Goal: Task Accomplishment & Management: Manage account settings

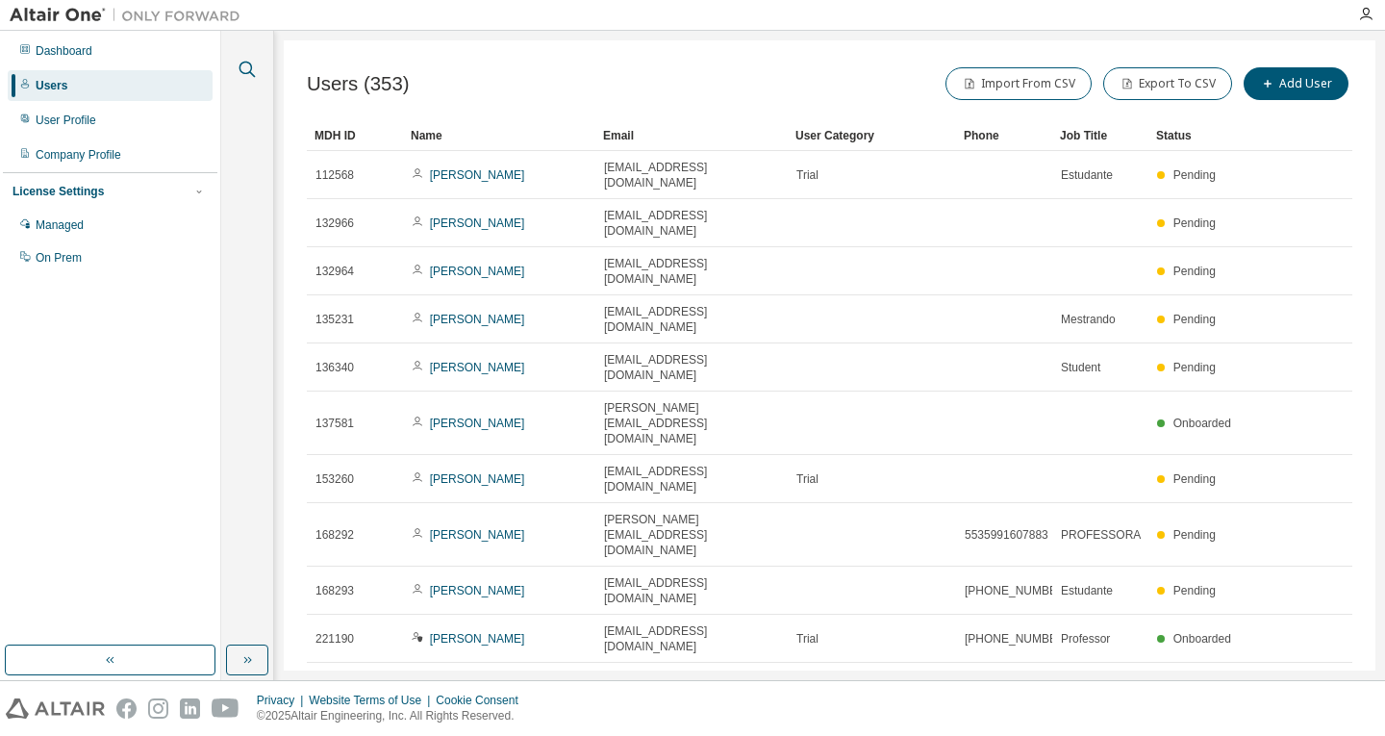
click at [246, 64] on icon "button" at bounding box center [247, 69] width 23 height 23
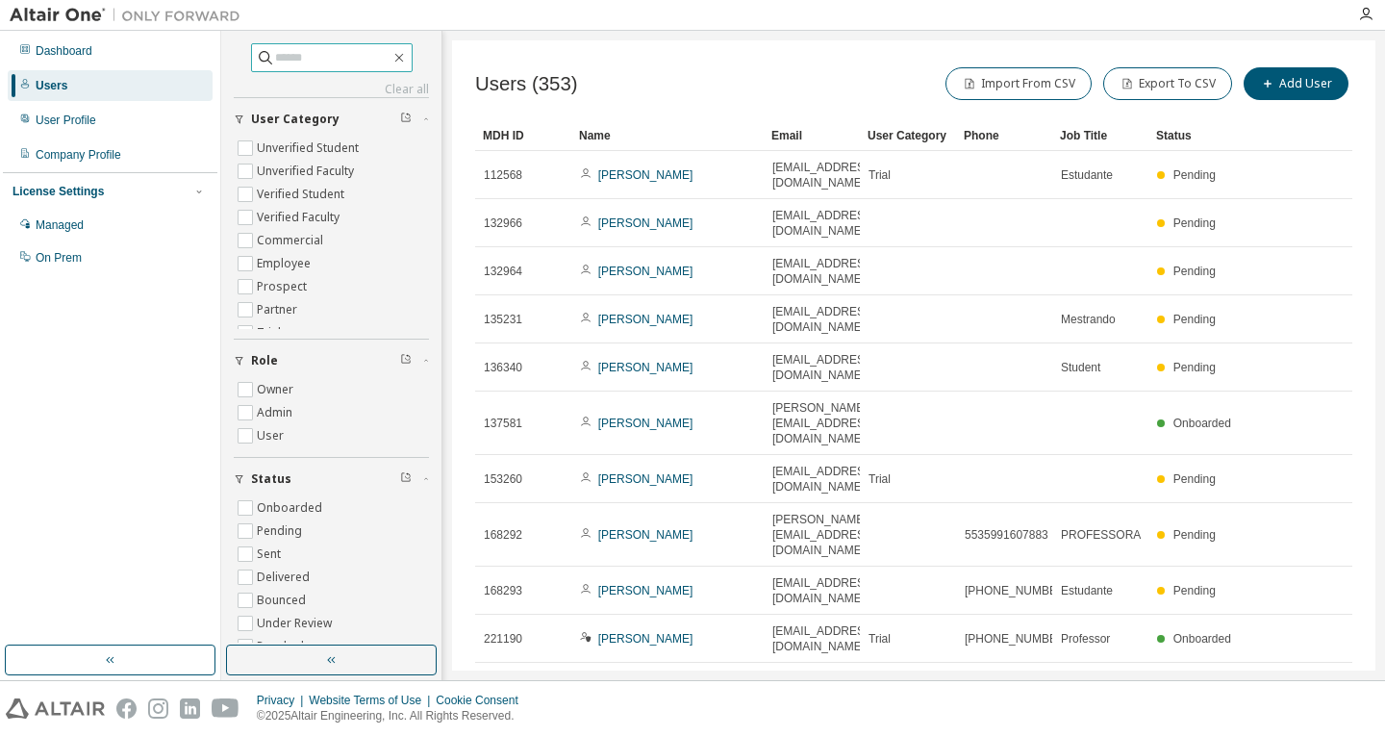
click at [338, 61] on input "text" at bounding box center [332, 57] width 115 height 19
type input "******"
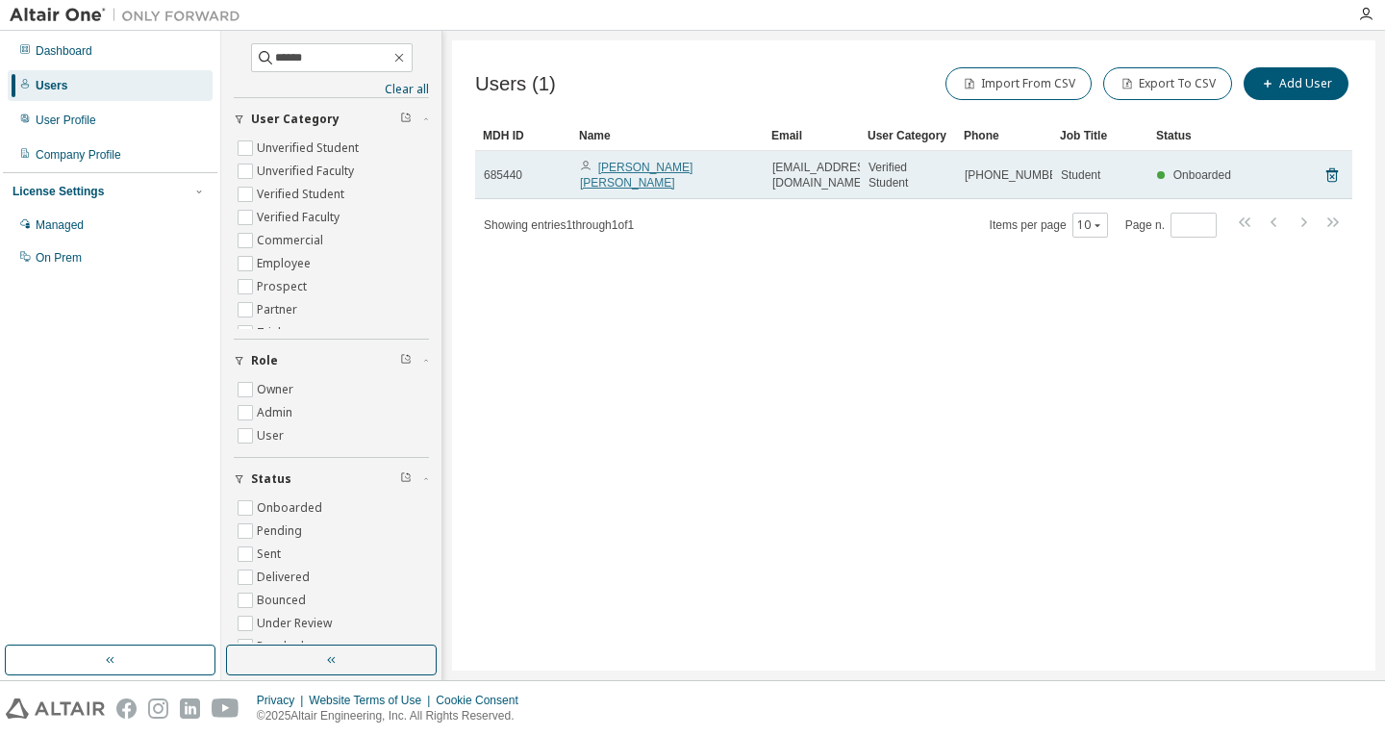
click at [662, 176] on link "Julien De Sousa Roques" at bounding box center [636, 175] width 113 height 29
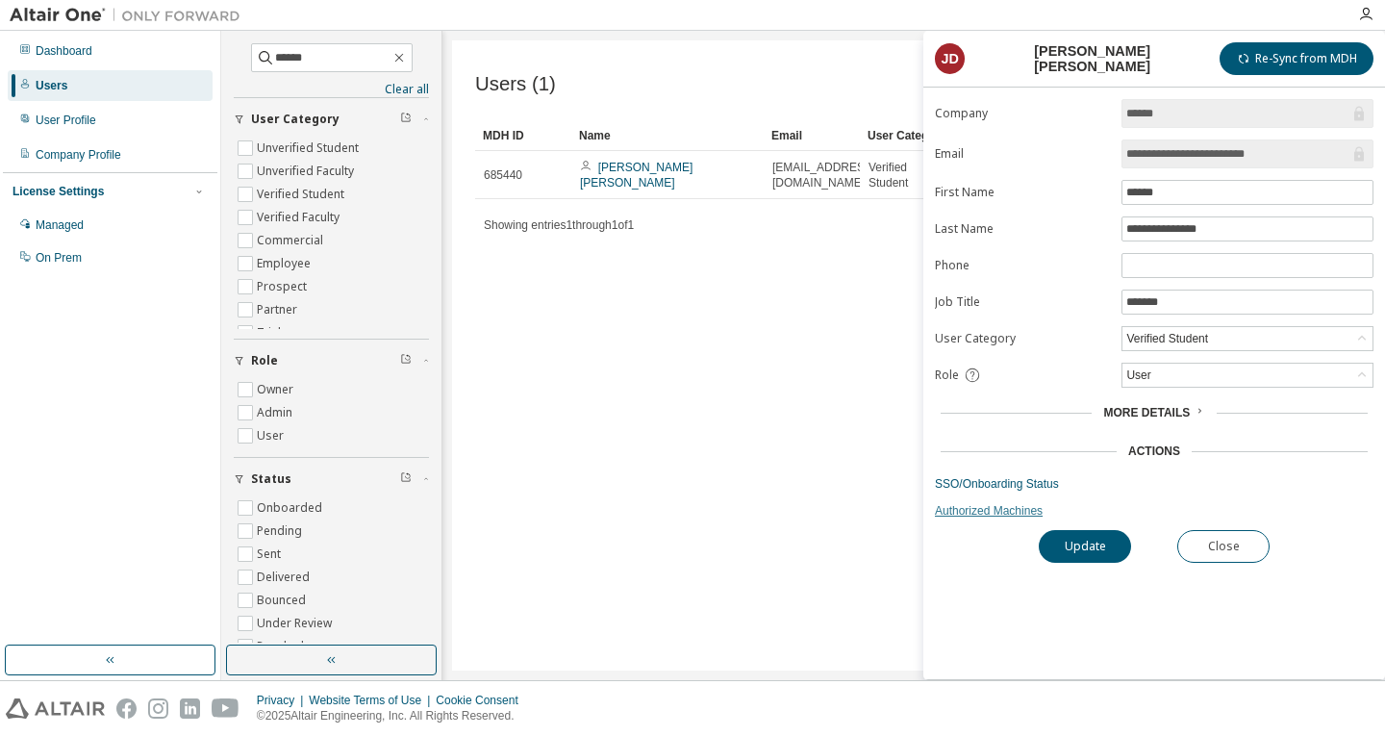
click at [981, 515] on link "Authorized Machines" at bounding box center [1154, 510] width 438 height 15
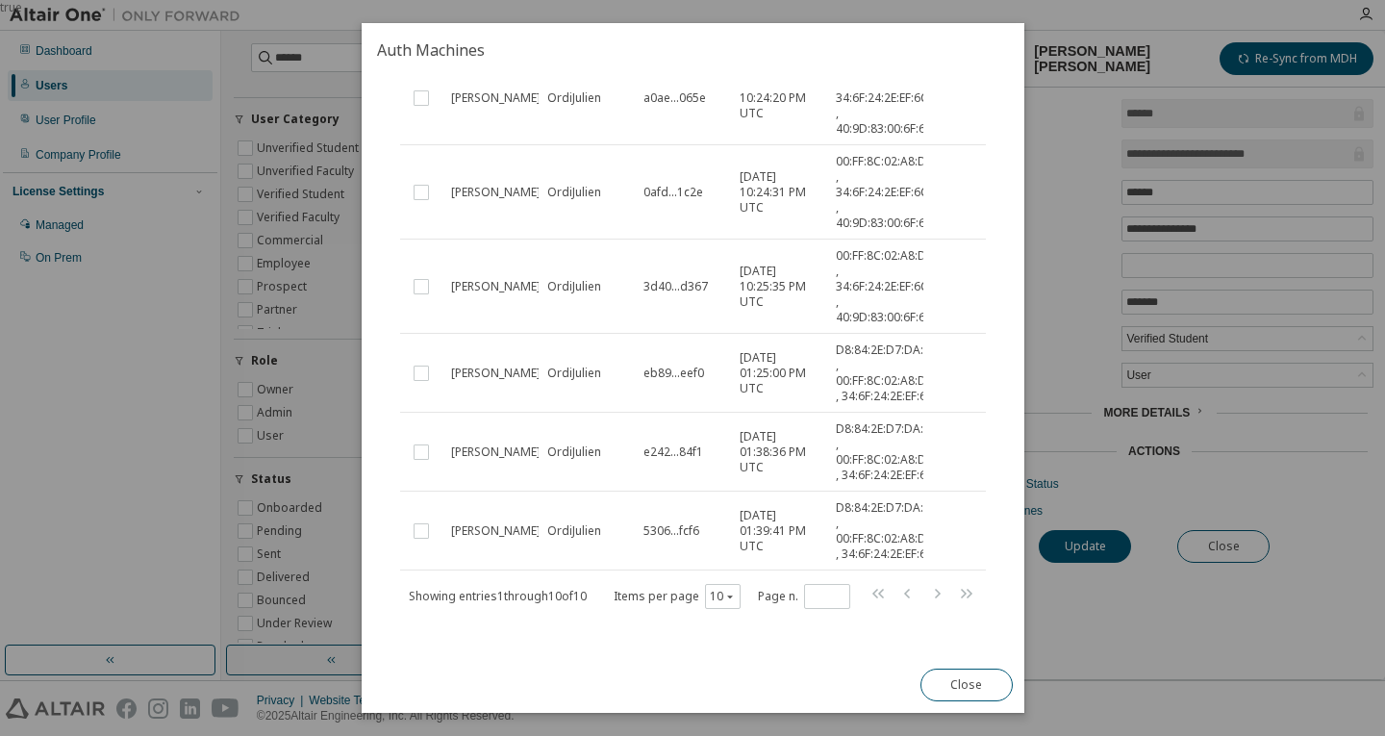
scroll to position [505, 0]
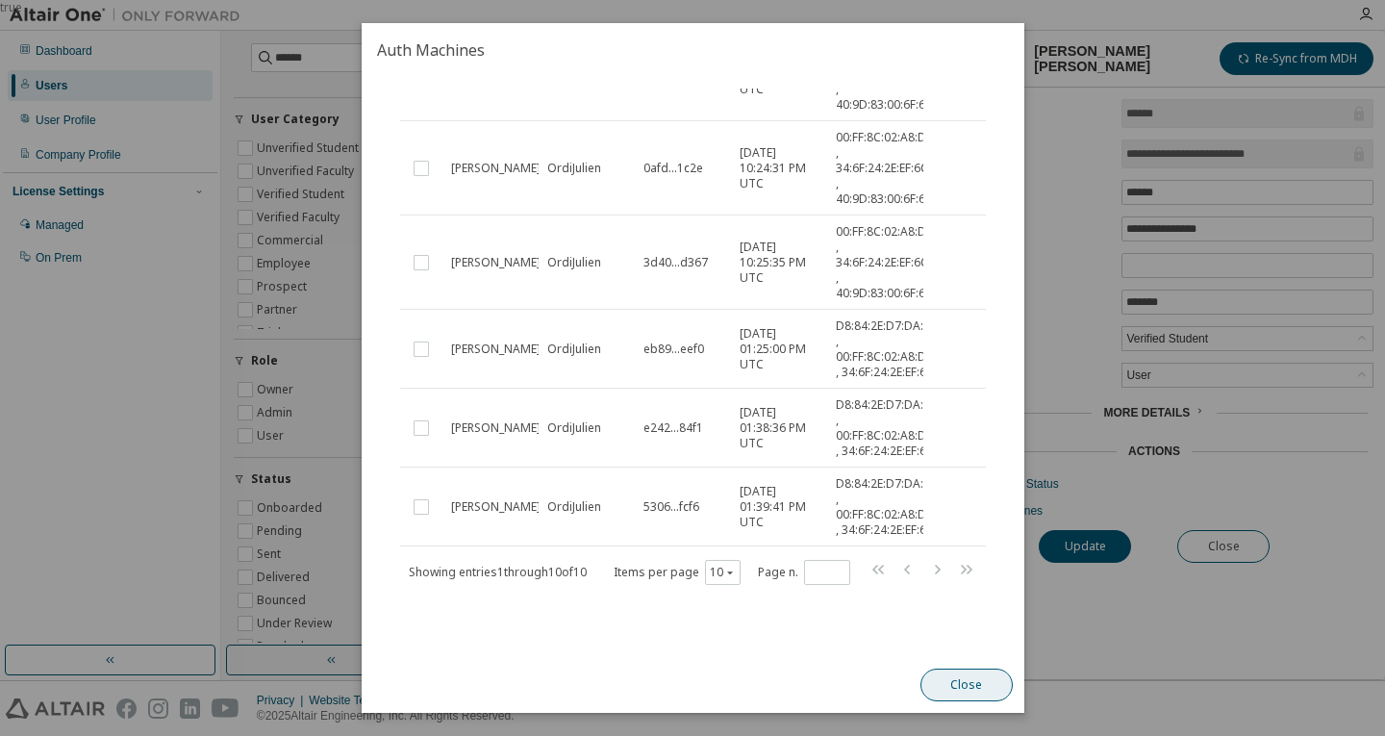
click at [966, 683] on button "Close" at bounding box center [965, 684] width 92 height 33
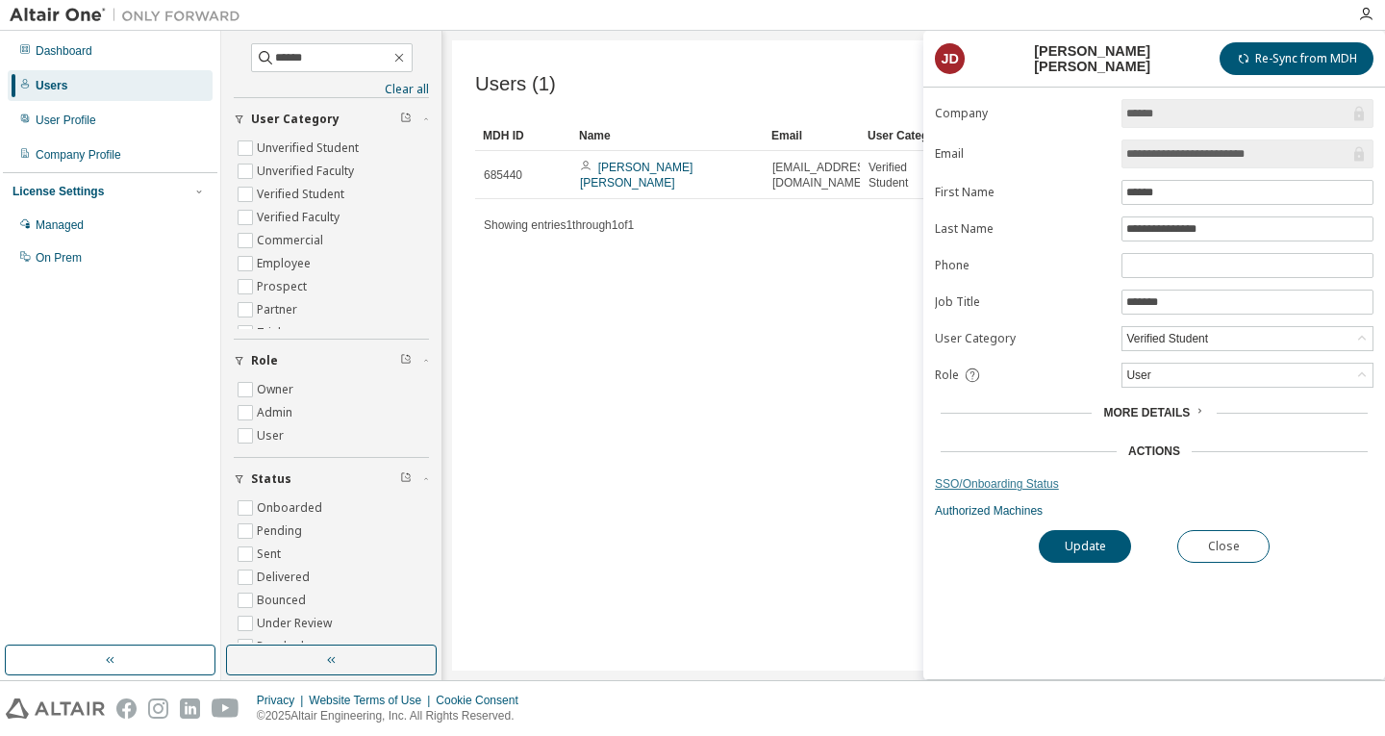
click at [1011, 485] on link "SSO/Onboarding Status" at bounding box center [1154, 483] width 438 height 15
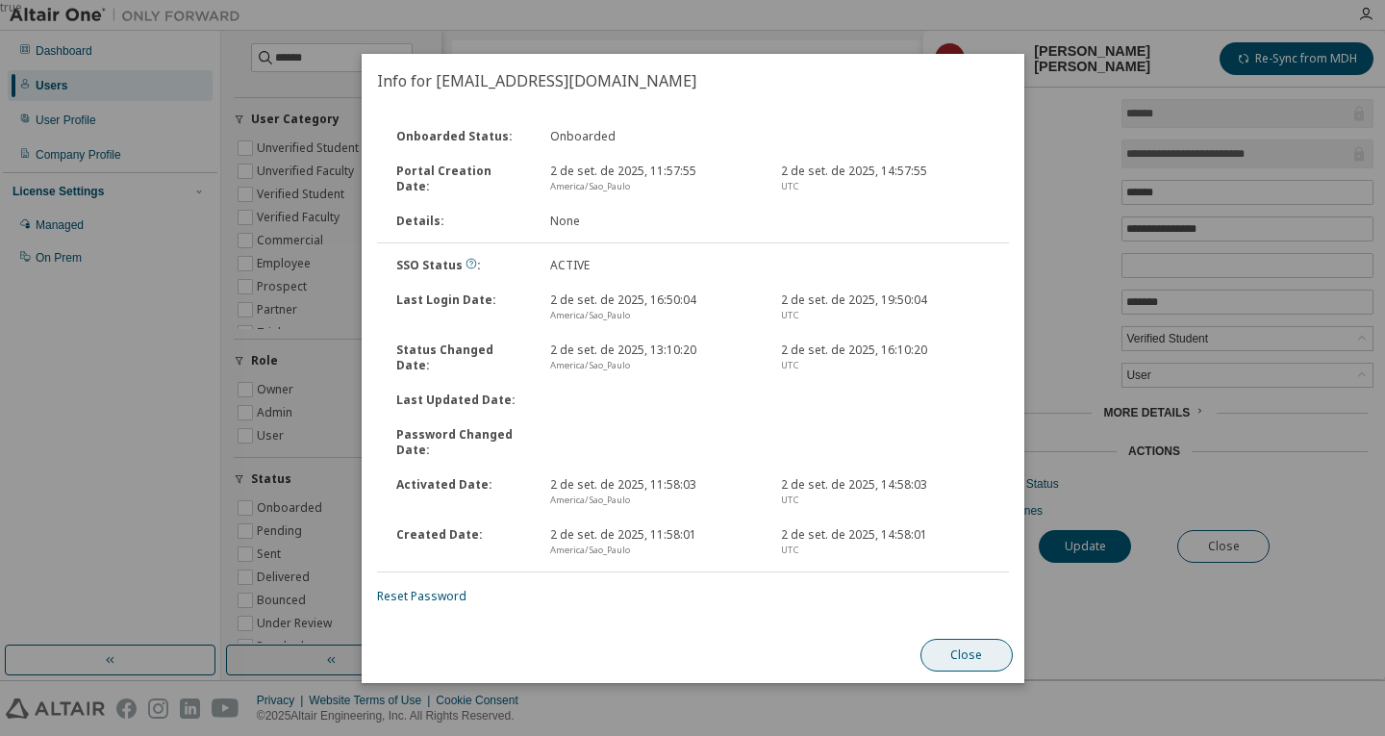
click at [946, 652] on button "Close" at bounding box center [965, 655] width 92 height 33
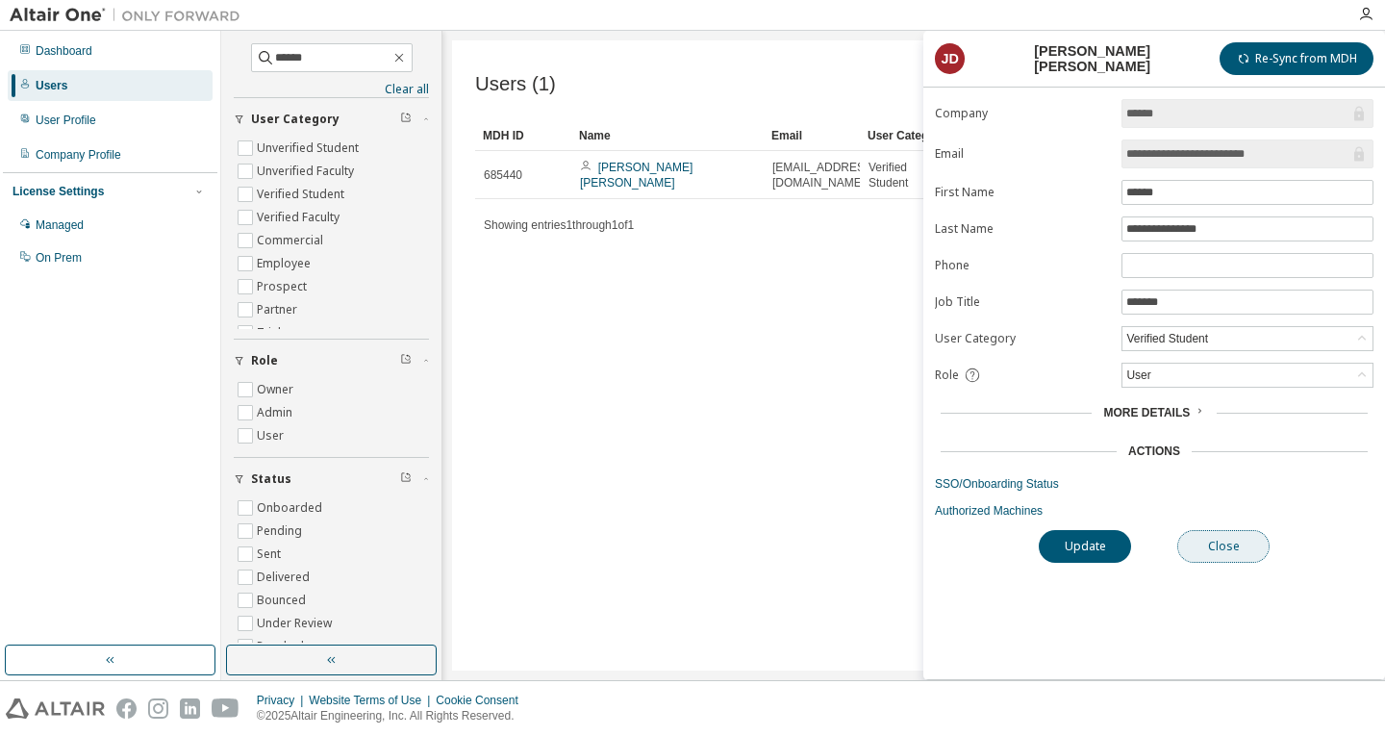
click at [1233, 558] on button "Close" at bounding box center [1223, 546] width 92 height 33
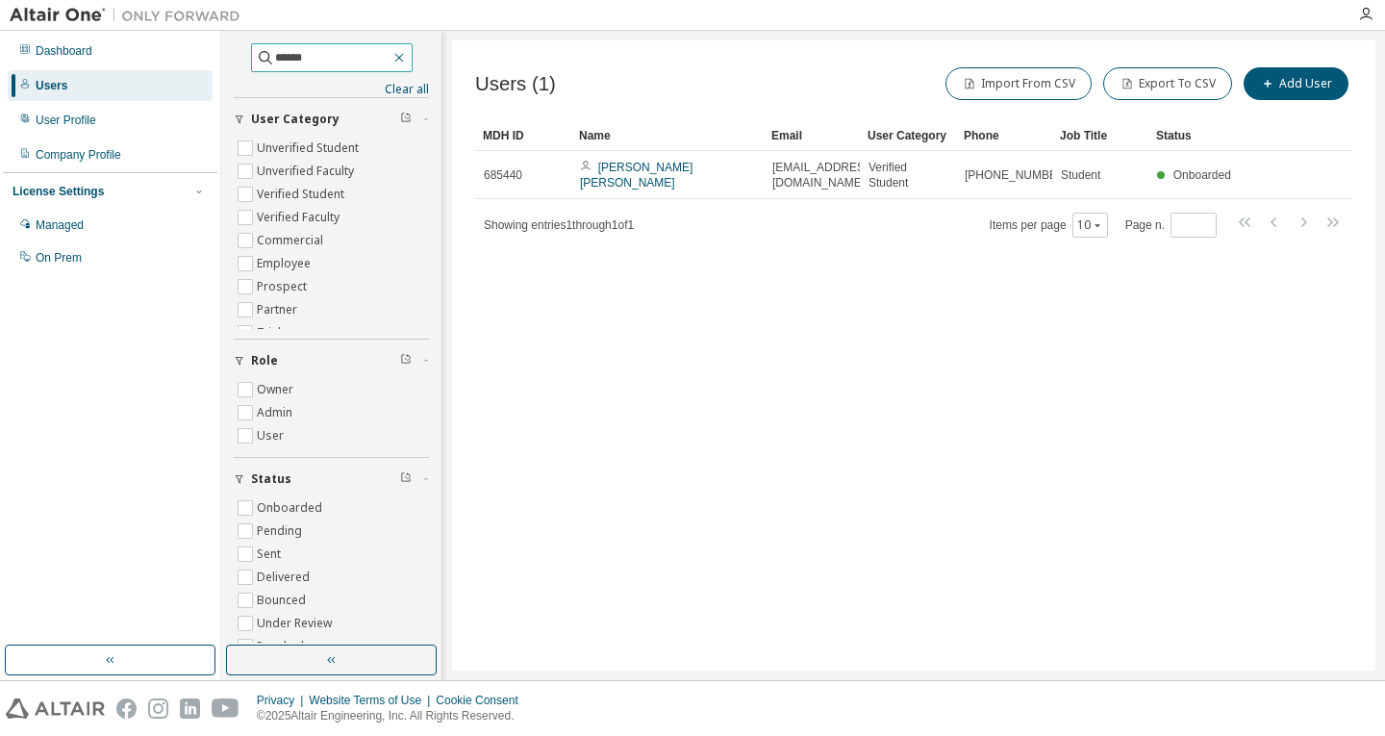
click at [403, 59] on icon "button" at bounding box center [398, 58] width 9 height 9
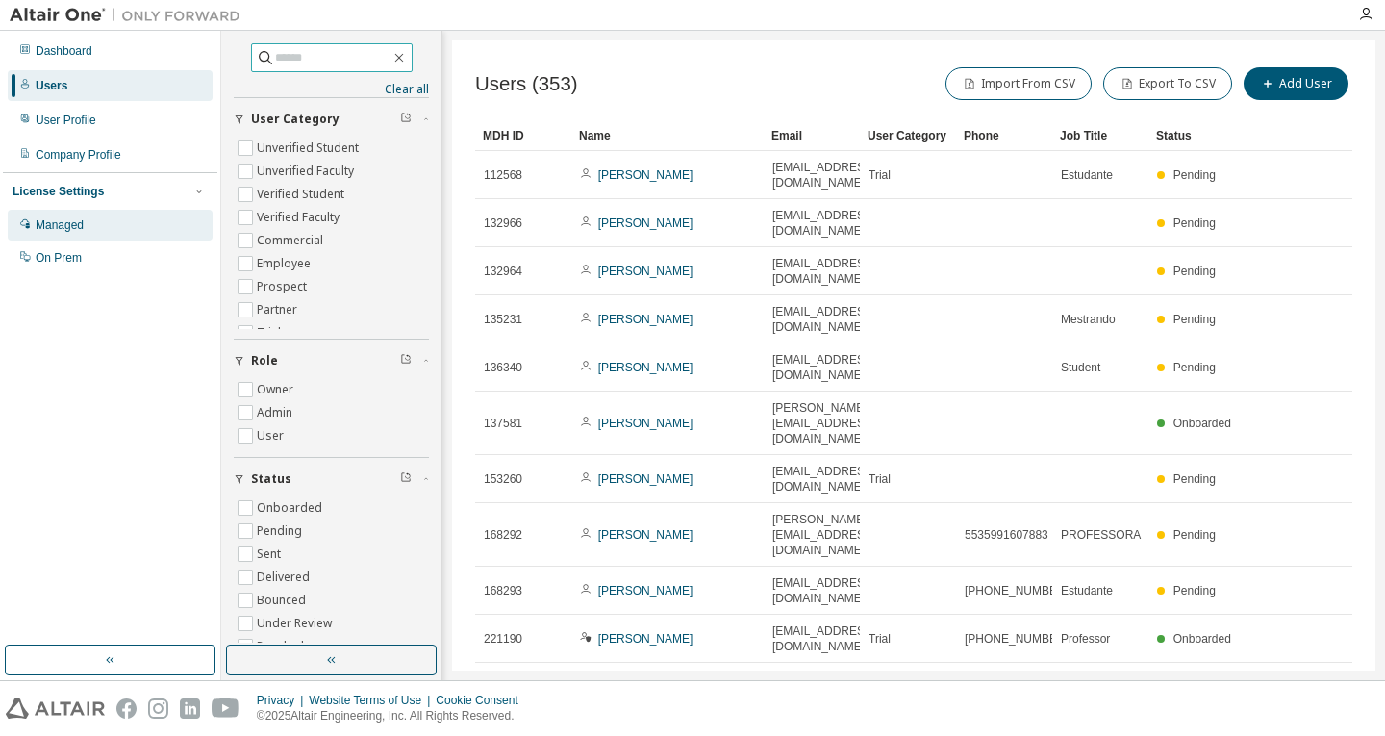
click at [52, 225] on div "Managed" at bounding box center [60, 224] width 48 height 15
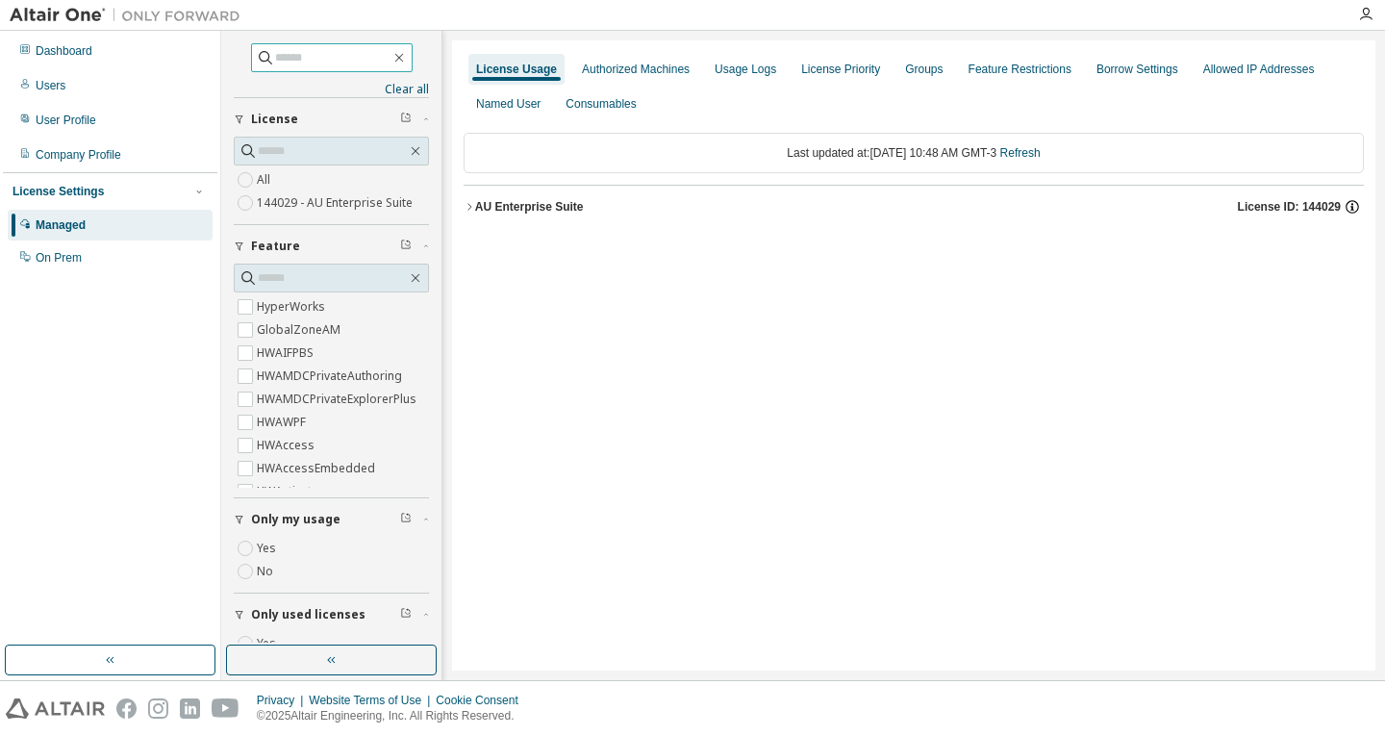
click at [1355, 203] on icon "button" at bounding box center [1351, 206] width 17 height 17
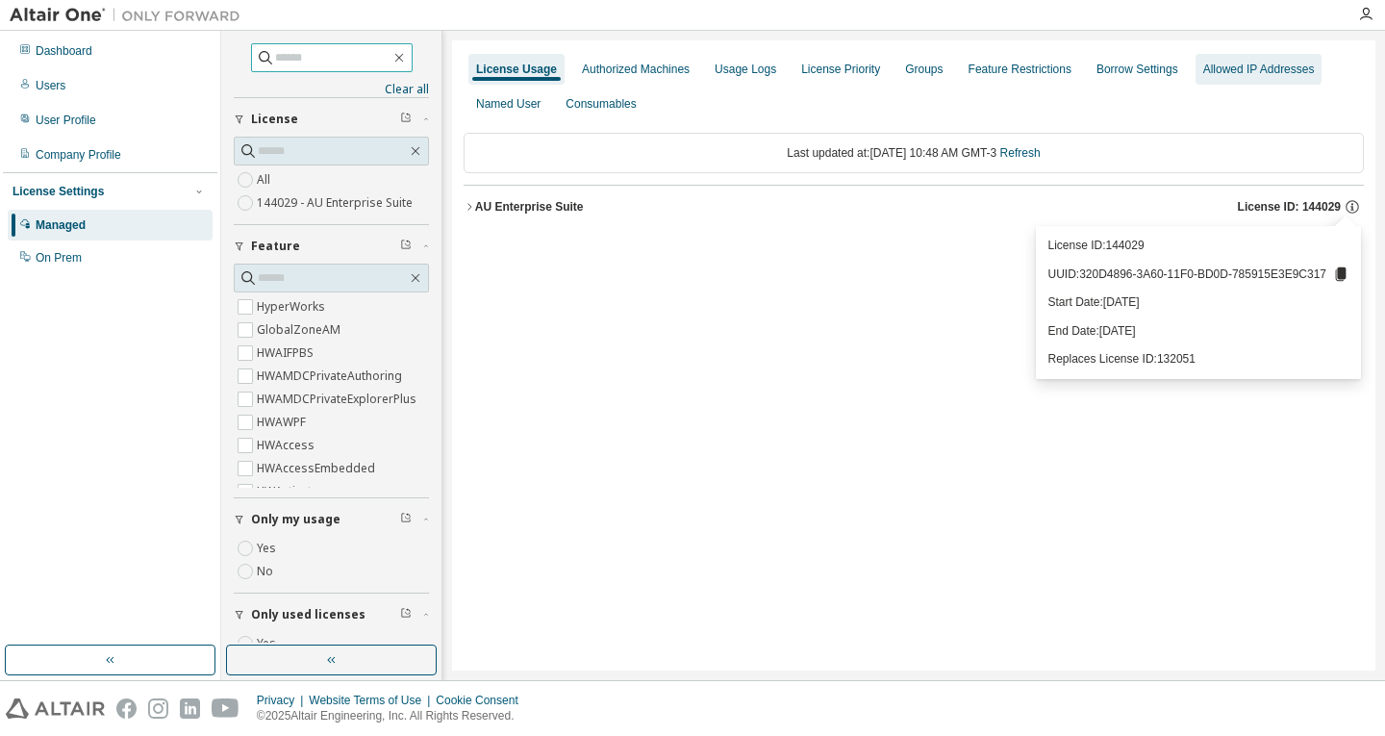
click at [1226, 72] on div "Allowed IP Addresses" at bounding box center [1259, 69] width 112 height 15
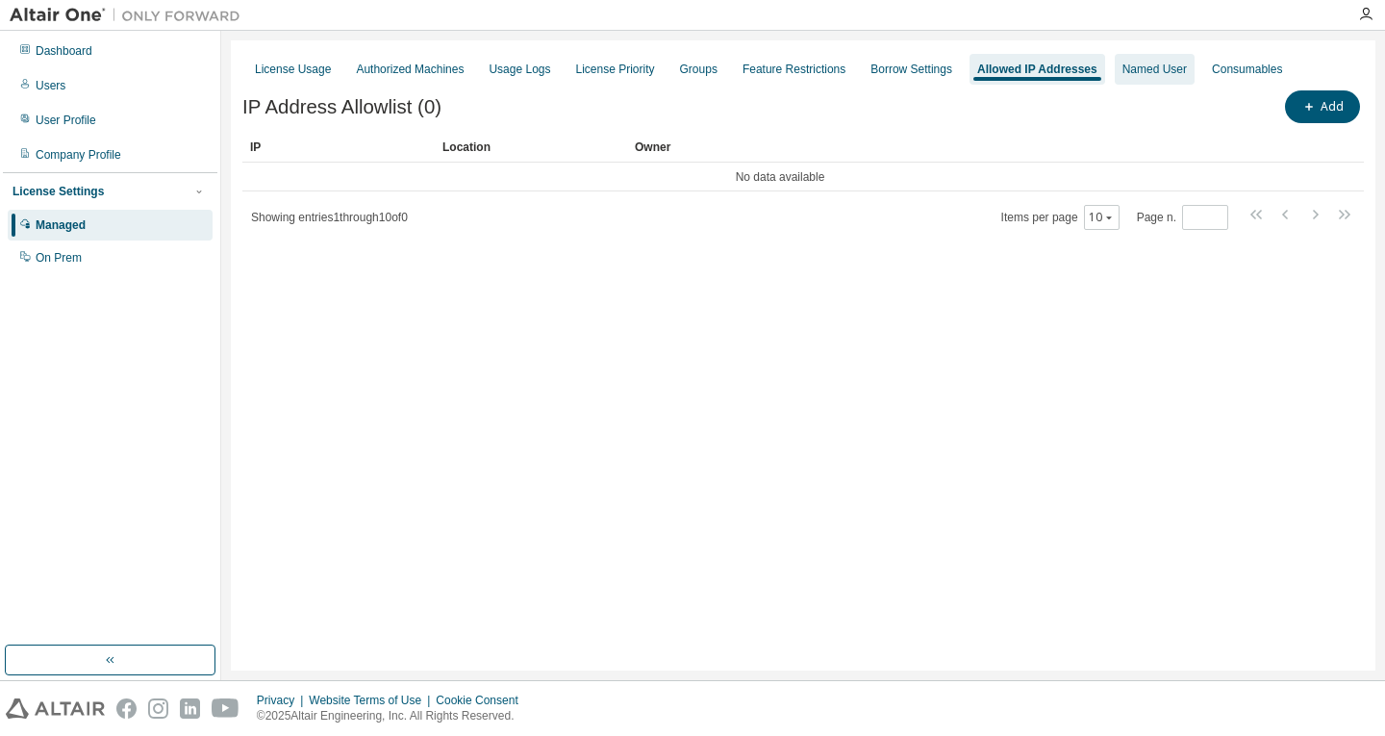
click at [1132, 70] on div "Named User" at bounding box center [1154, 69] width 64 height 15
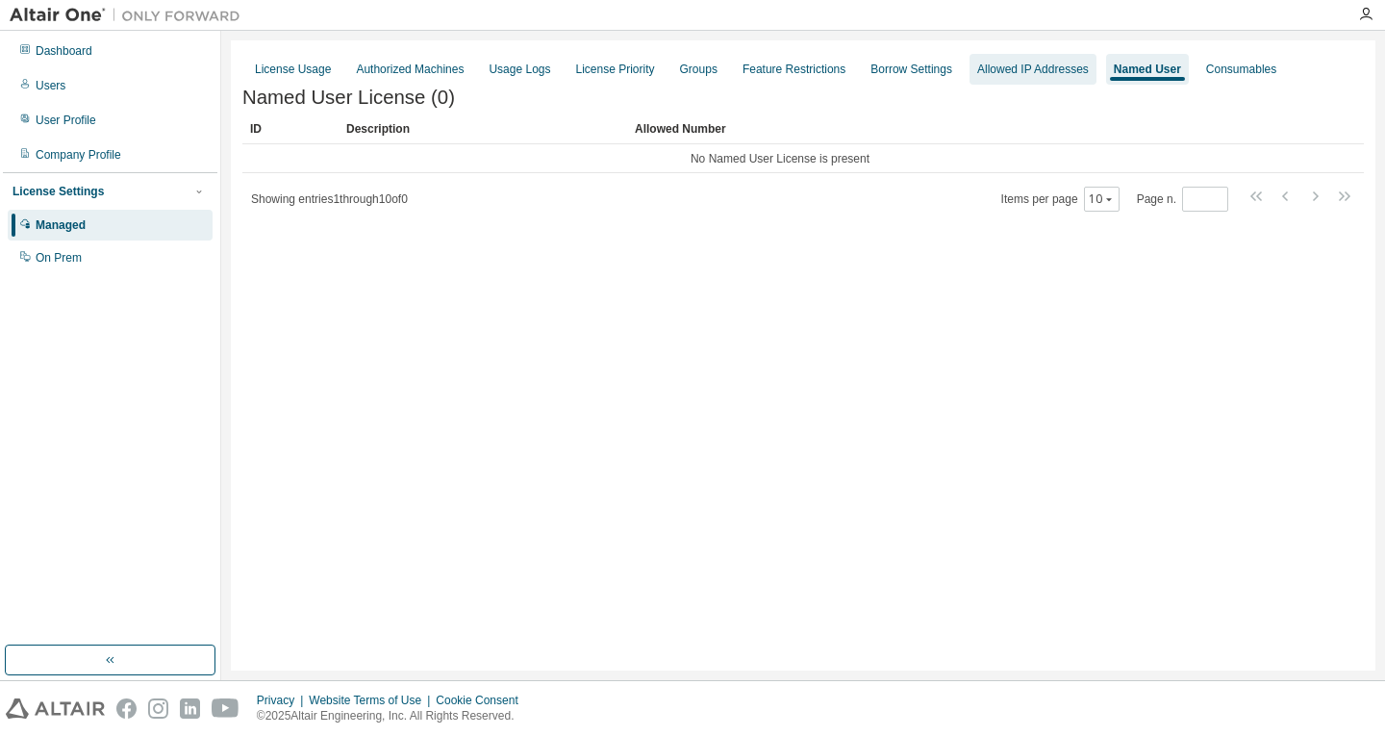
click at [1037, 70] on div "Allowed IP Addresses" at bounding box center [1033, 69] width 112 height 15
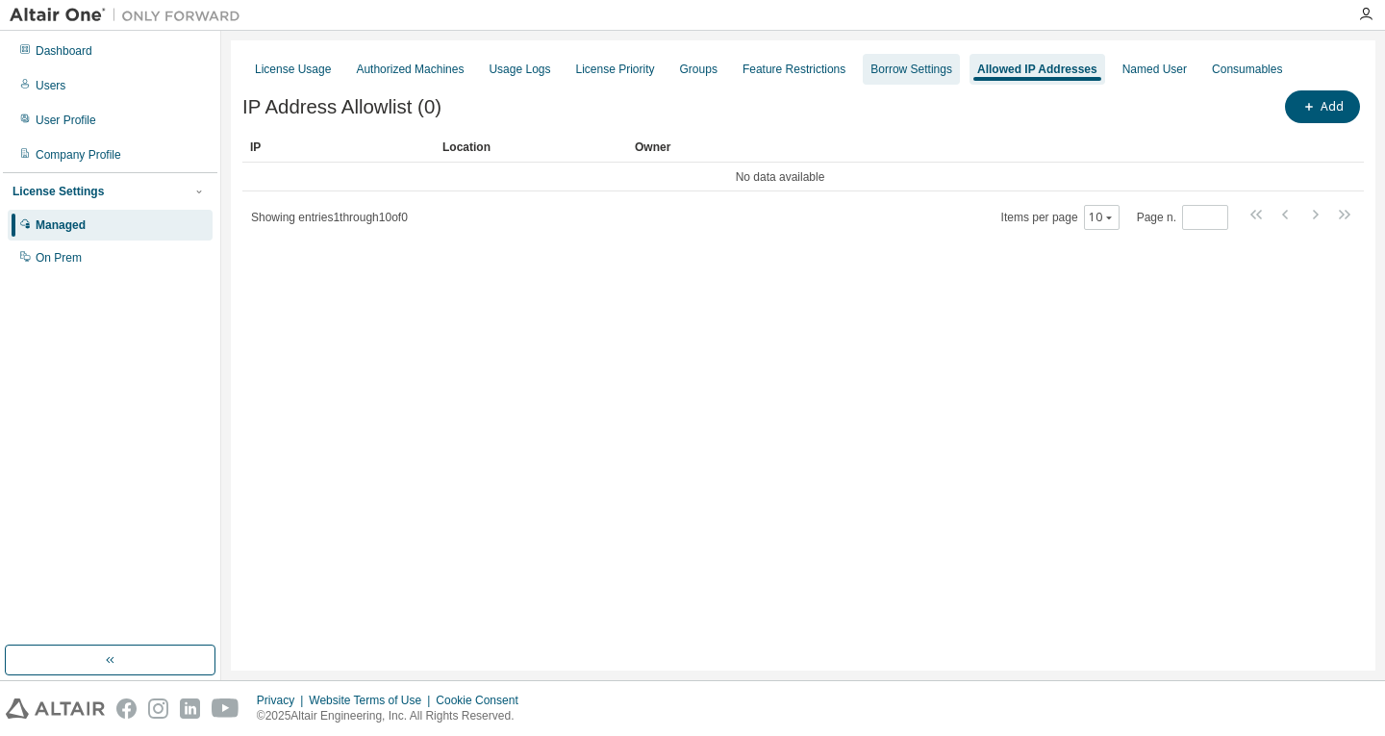
click at [870, 70] on div "Borrow Settings" at bounding box center [911, 69] width 82 height 15
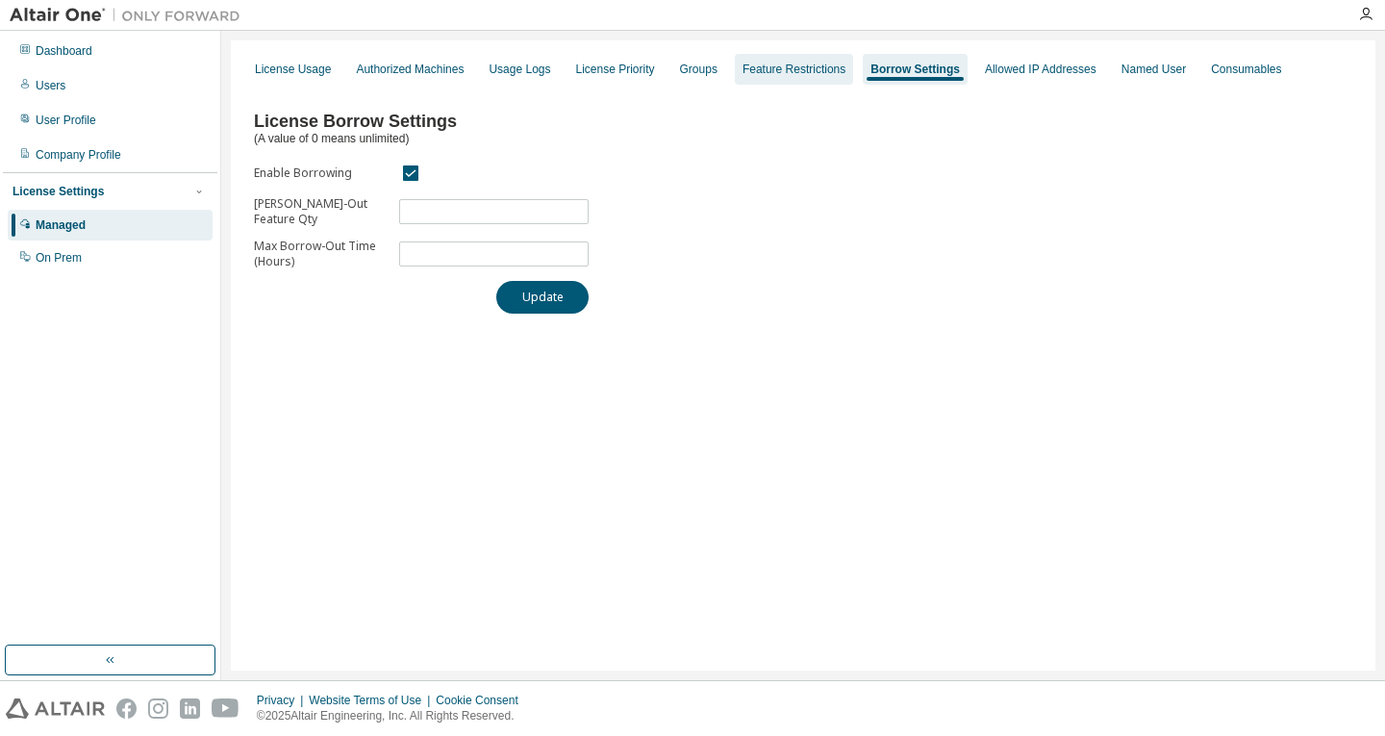
click at [782, 68] on div "Feature Restrictions" at bounding box center [793, 69] width 103 height 15
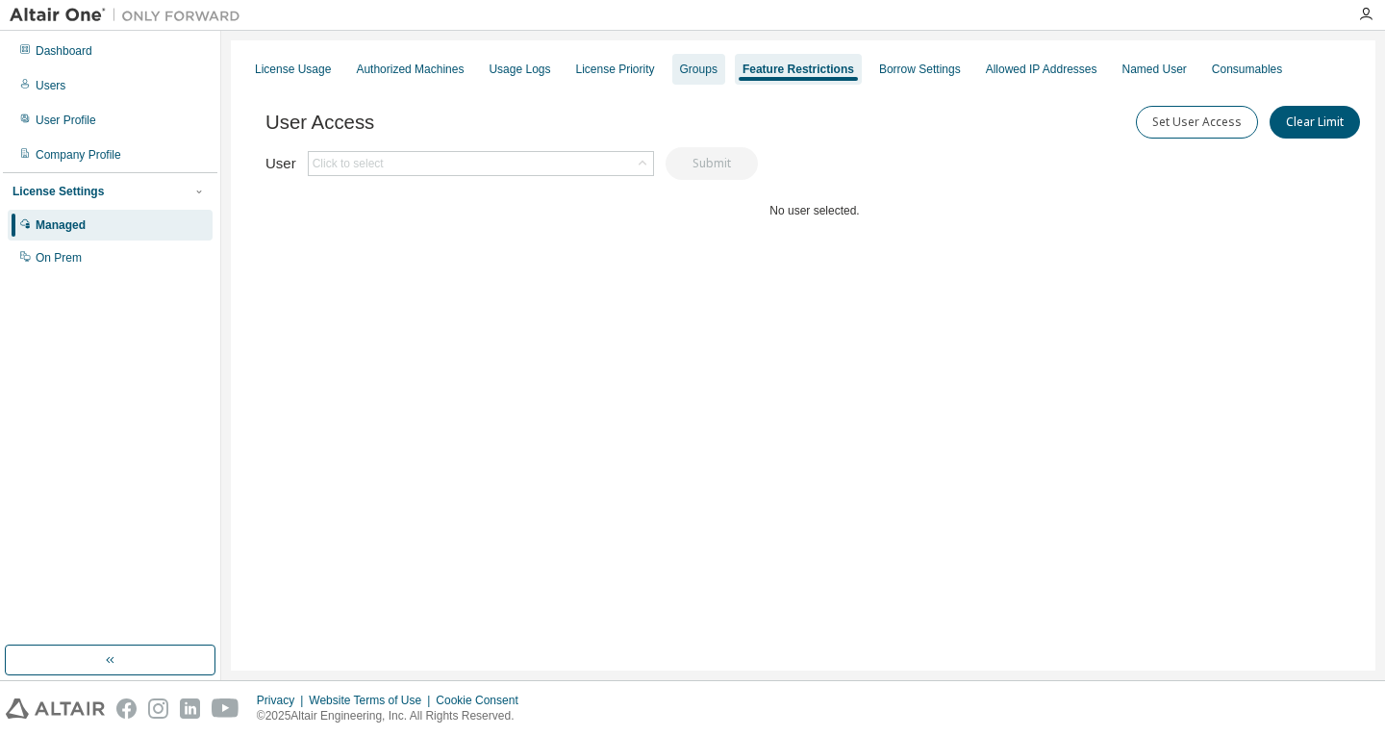
click at [682, 70] on div "Groups" at bounding box center [699, 69] width 38 height 15
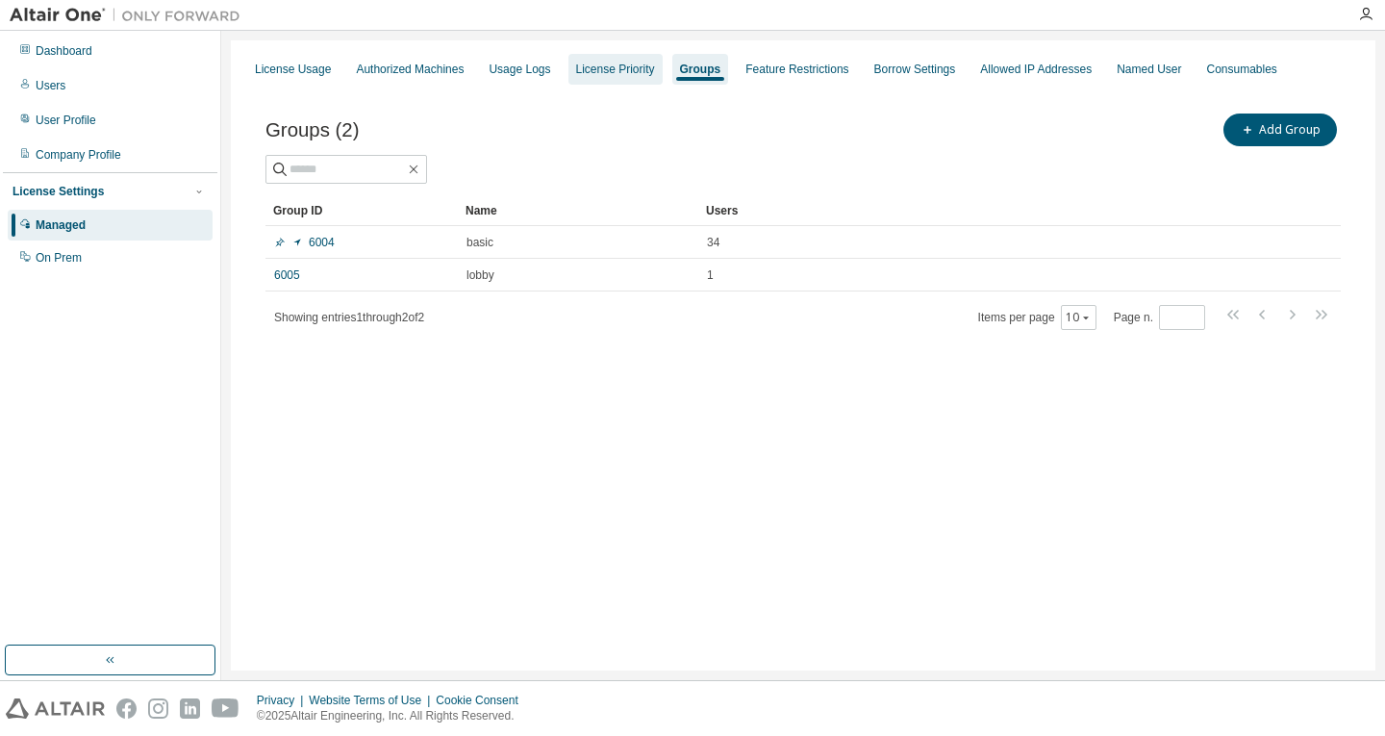
click at [596, 69] on div "License Priority" at bounding box center [615, 69] width 79 height 15
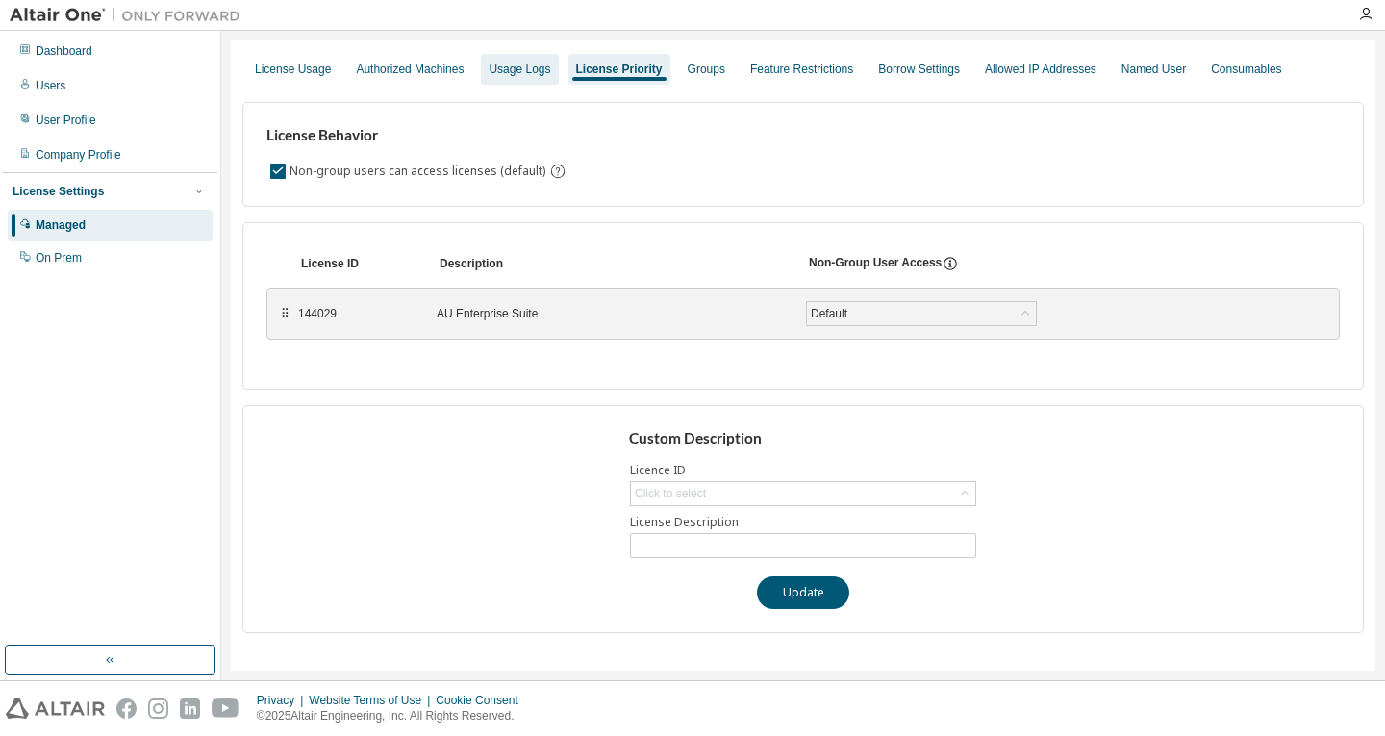
click at [511, 68] on div "Usage Logs" at bounding box center [519, 69] width 62 height 15
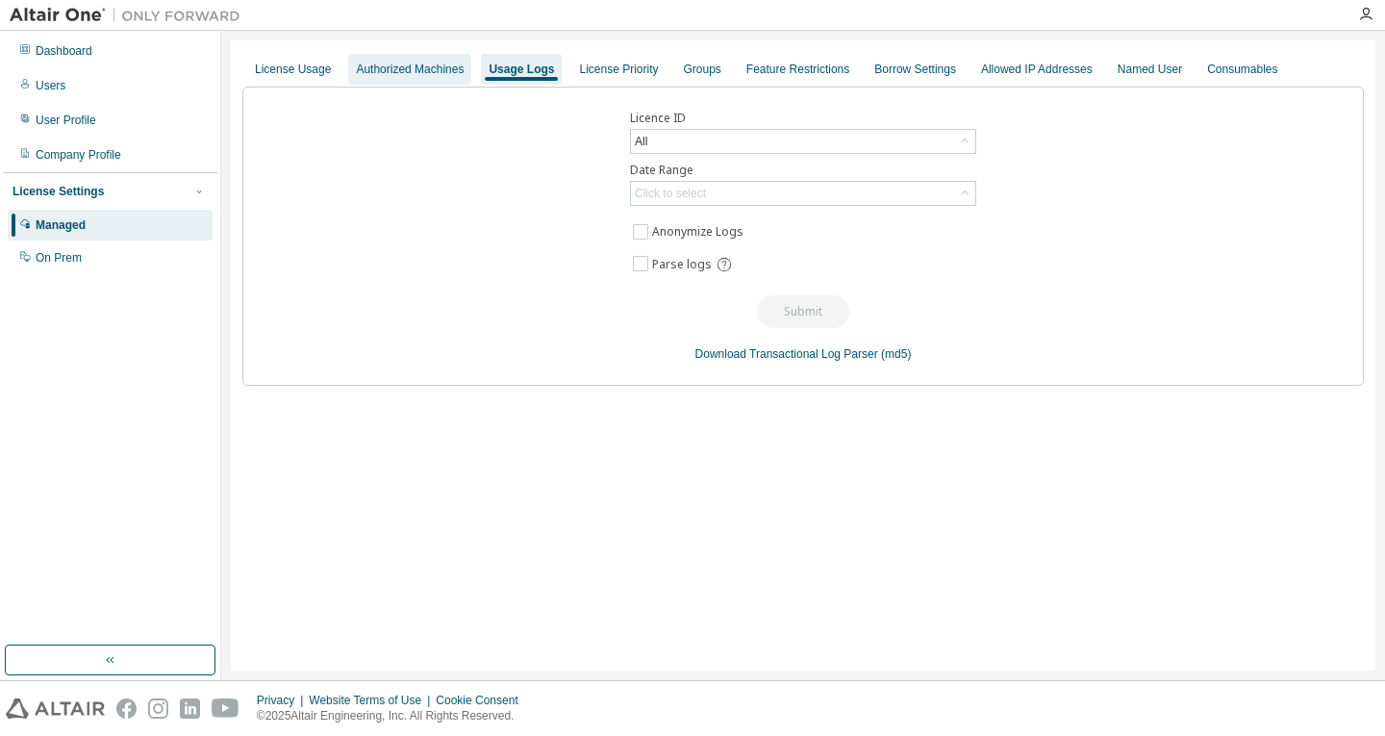
click at [430, 69] on div "Authorized Machines" at bounding box center [410, 69] width 108 height 15
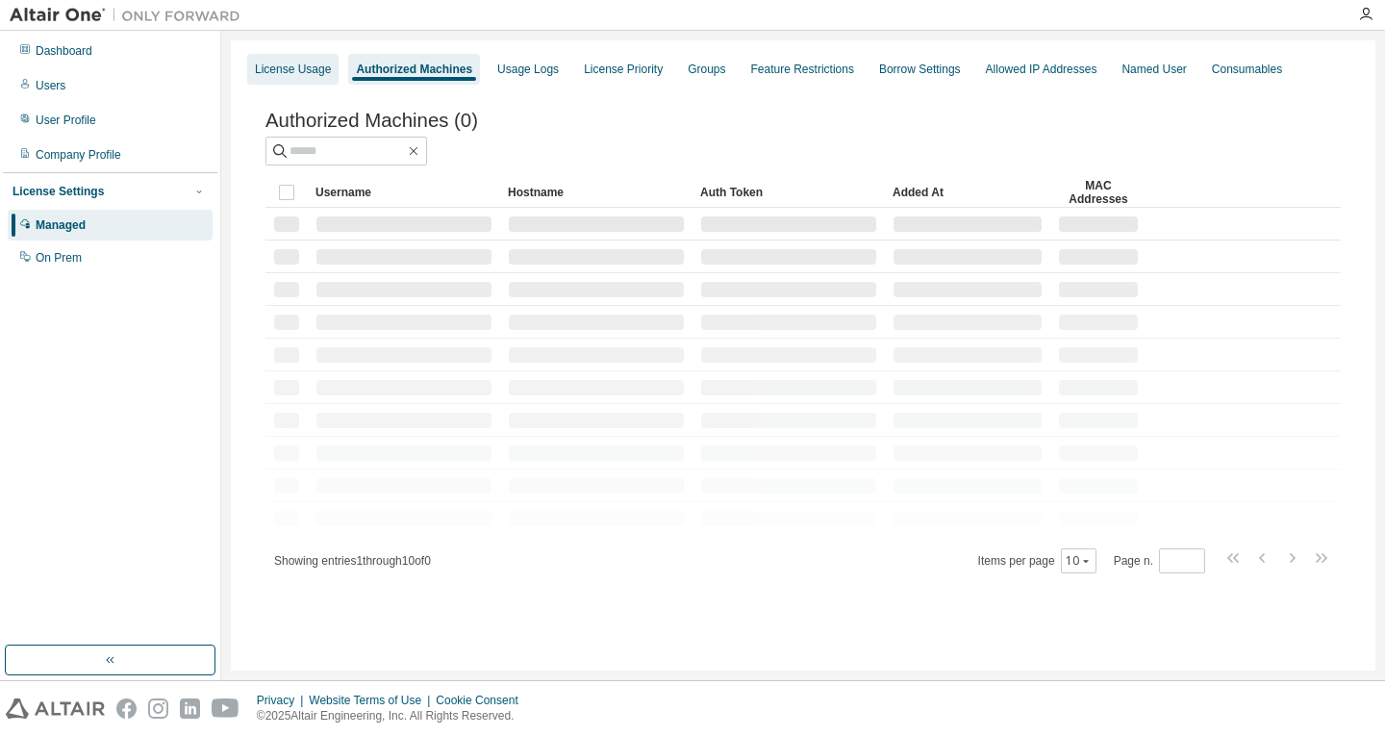
click at [279, 69] on div "License Usage" at bounding box center [293, 69] width 76 height 15
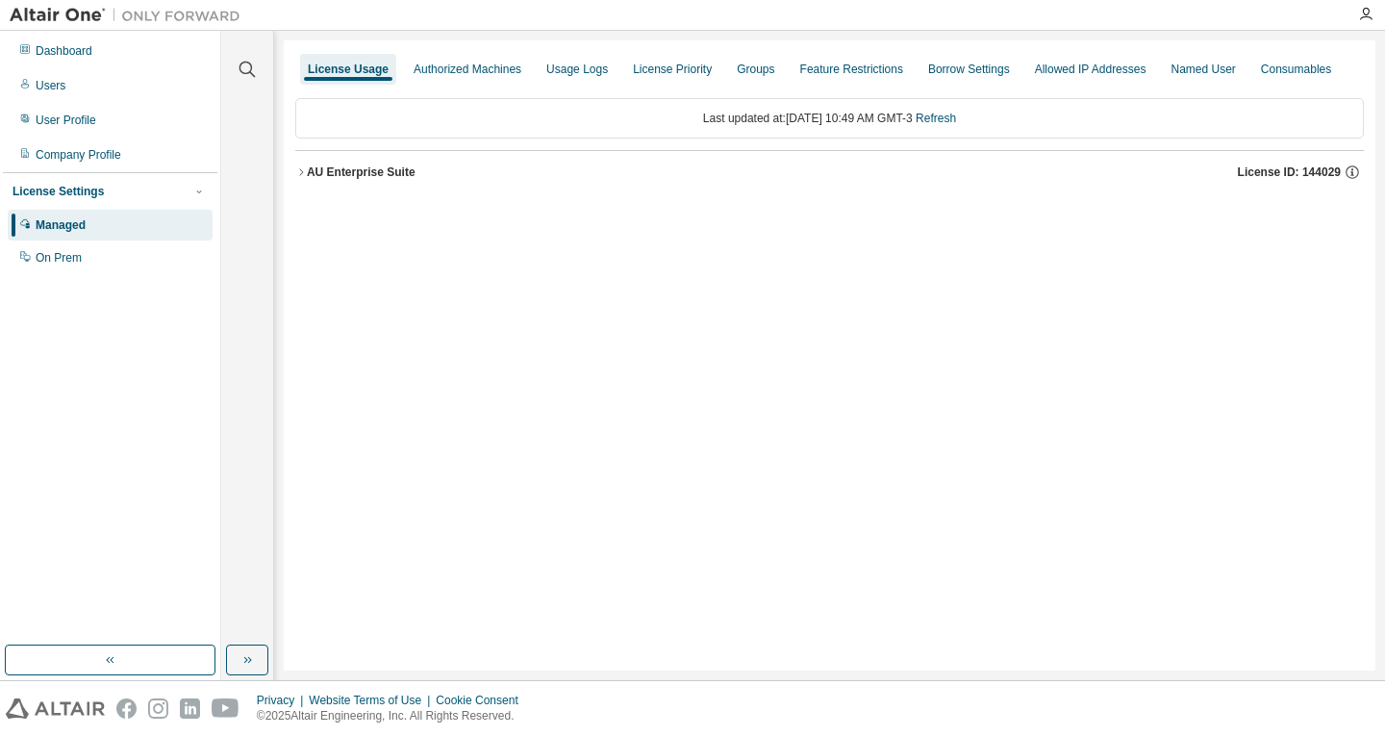
click at [350, 169] on div "AU Enterprise Suite" at bounding box center [361, 171] width 109 height 15
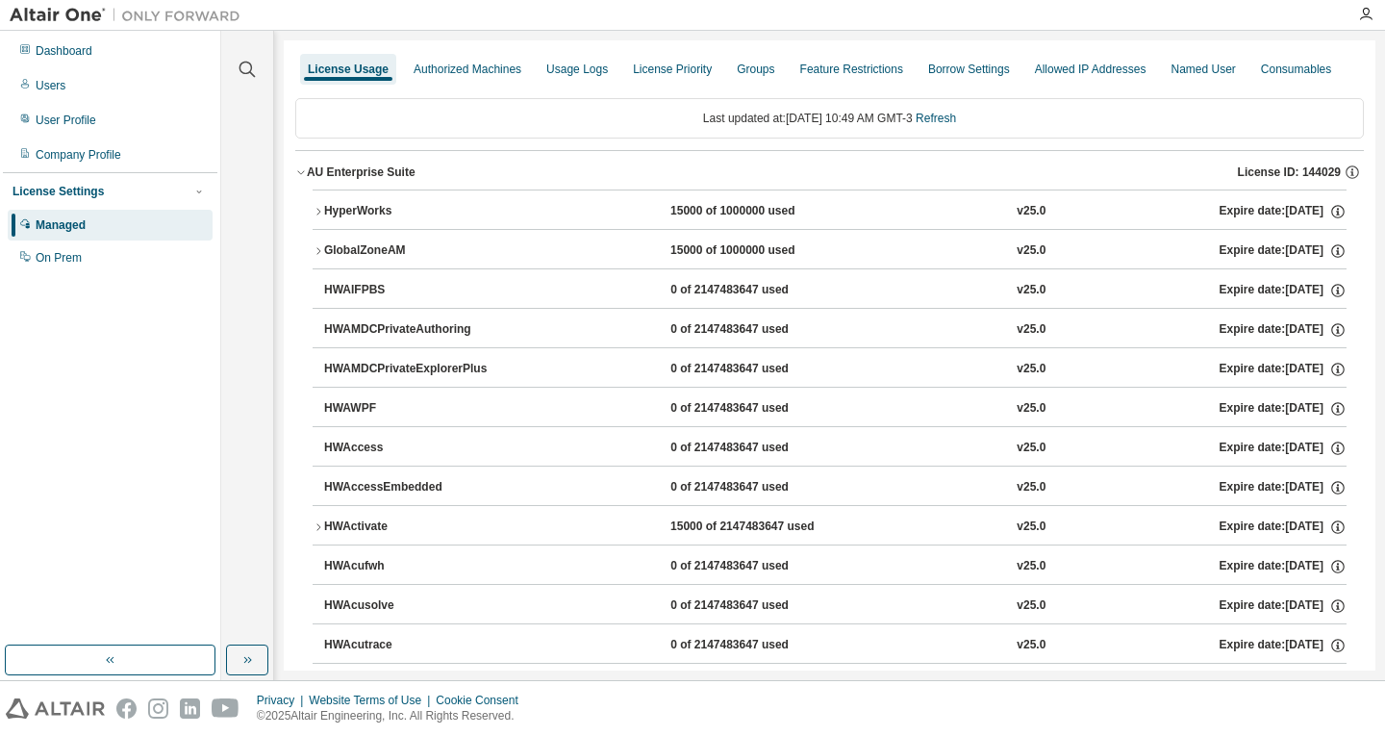
click at [360, 211] on div "HyperWorks" at bounding box center [410, 211] width 173 height 17
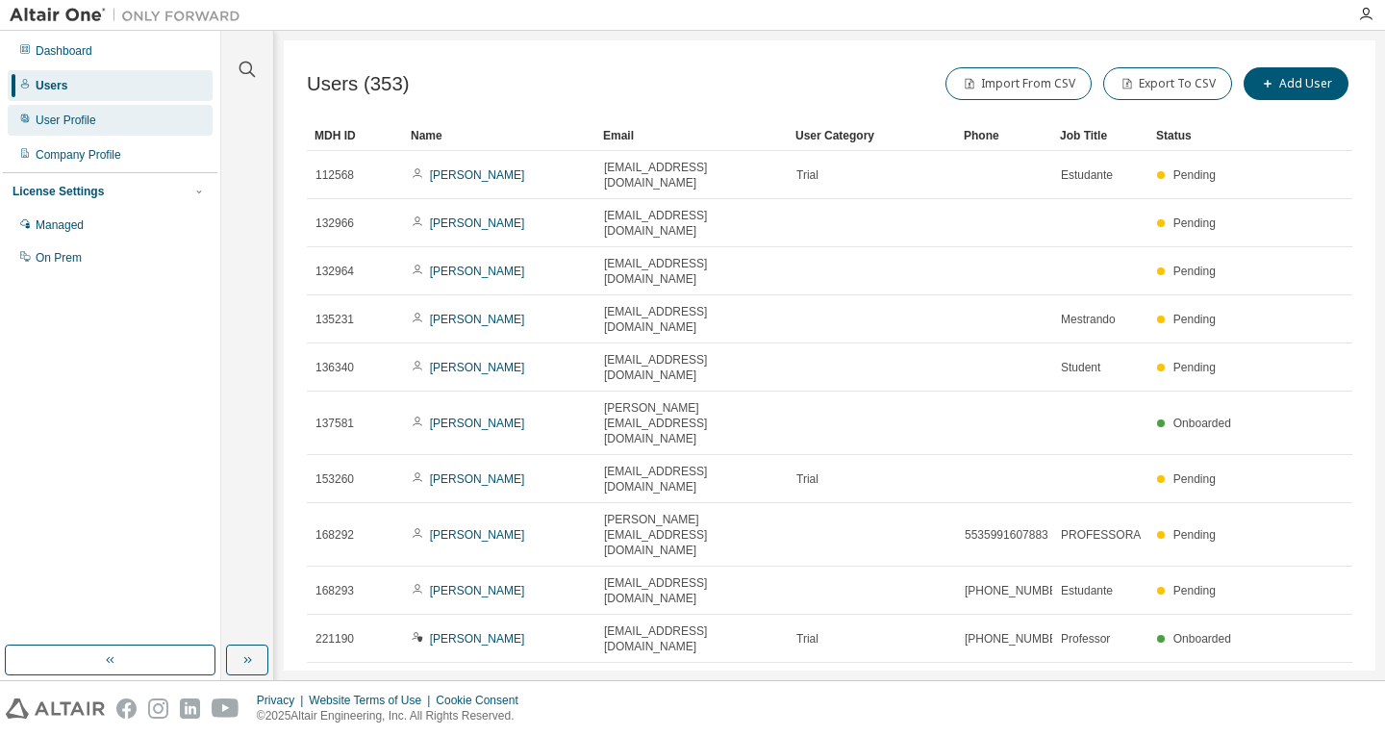
click at [67, 119] on div "User Profile" at bounding box center [66, 120] width 61 height 15
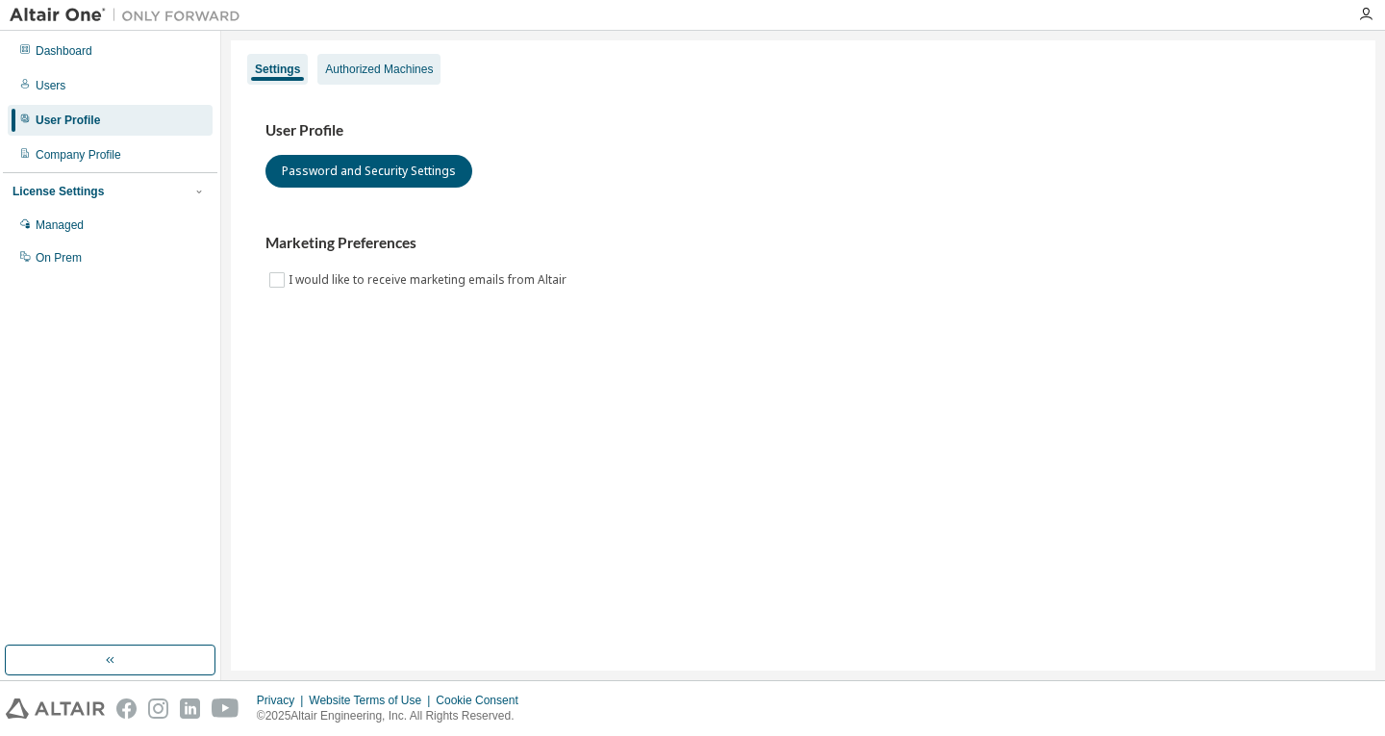
click at [360, 76] on div "Authorized Machines" at bounding box center [379, 69] width 108 height 15
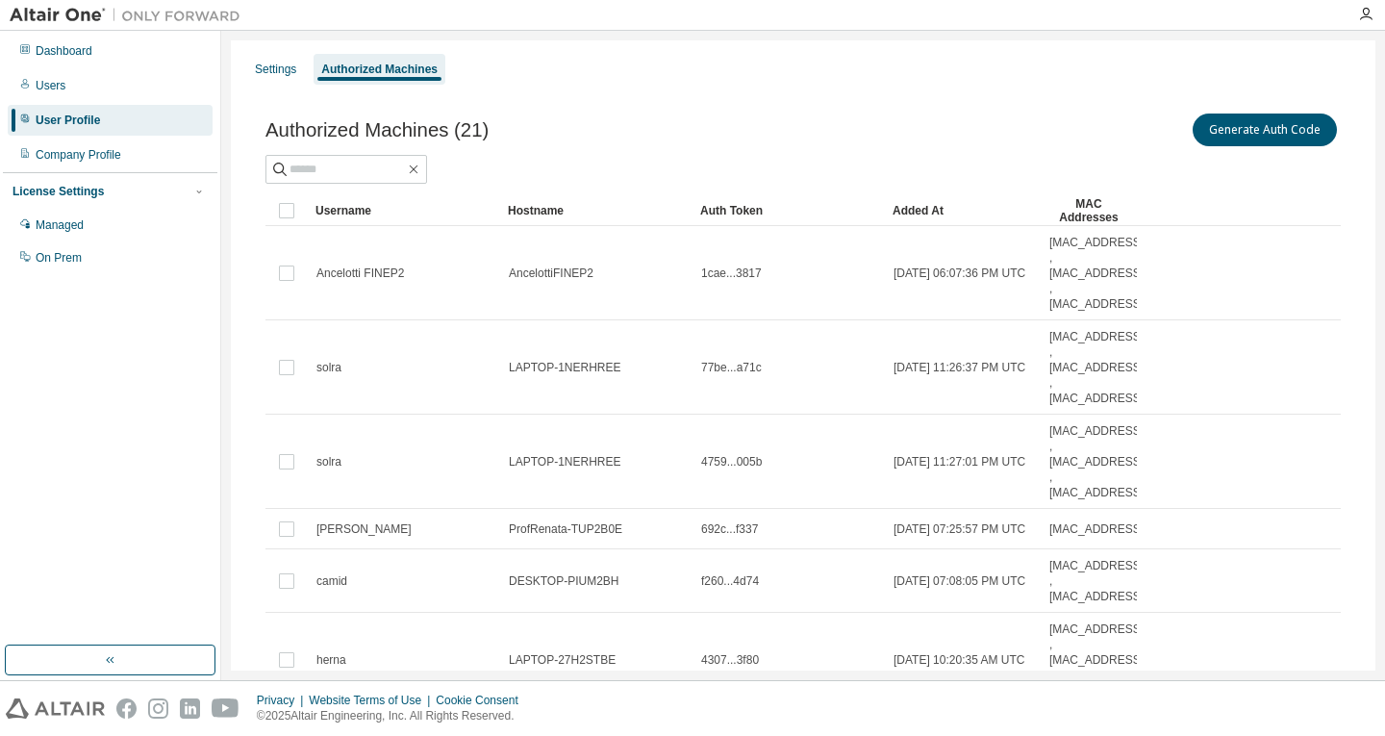
click at [372, 71] on div "Authorized Machines" at bounding box center [379, 69] width 116 height 15
click at [1276, 138] on button "Generate Auth Code" at bounding box center [1264, 129] width 144 height 33
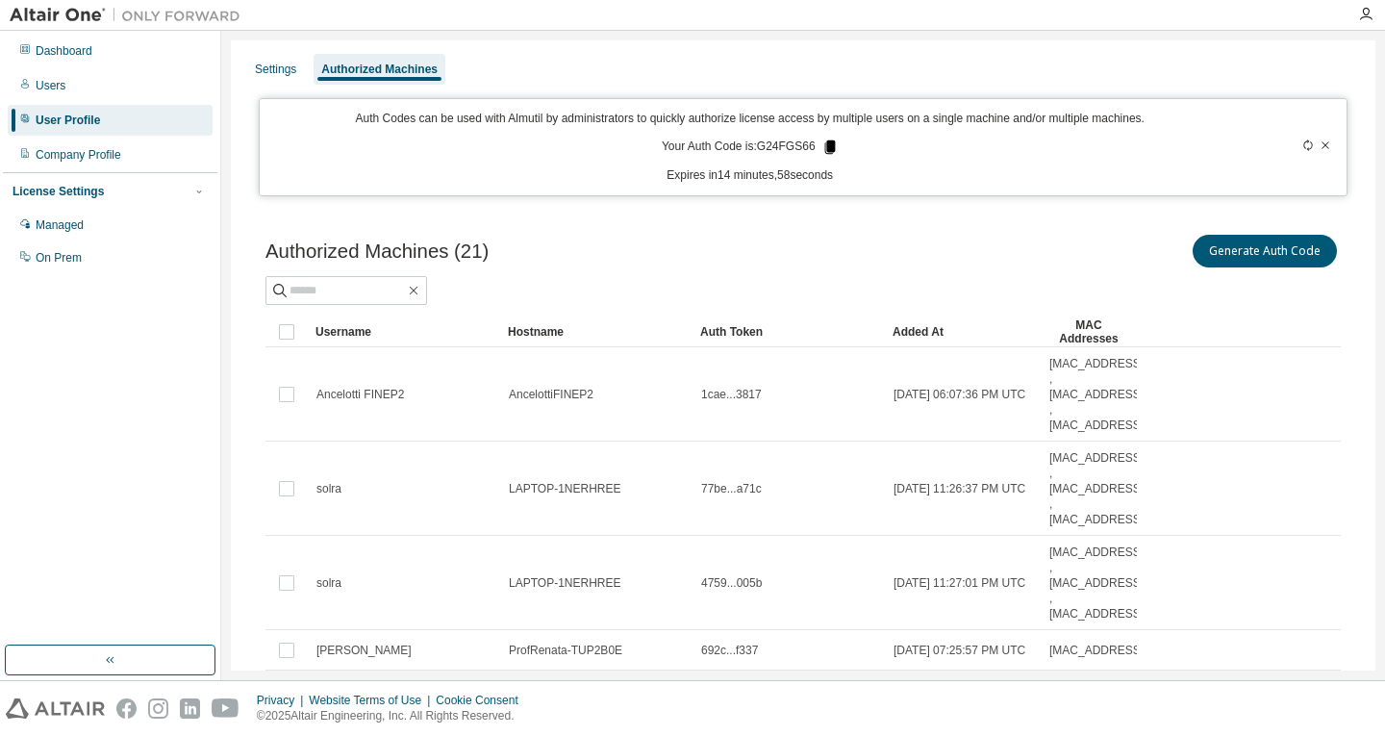
click at [824, 143] on icon at bounding box center [829, 146] width 11 height 13
click at [56, 262] on div "On Prem" at bounding box center [59, 257] width 46 height 15
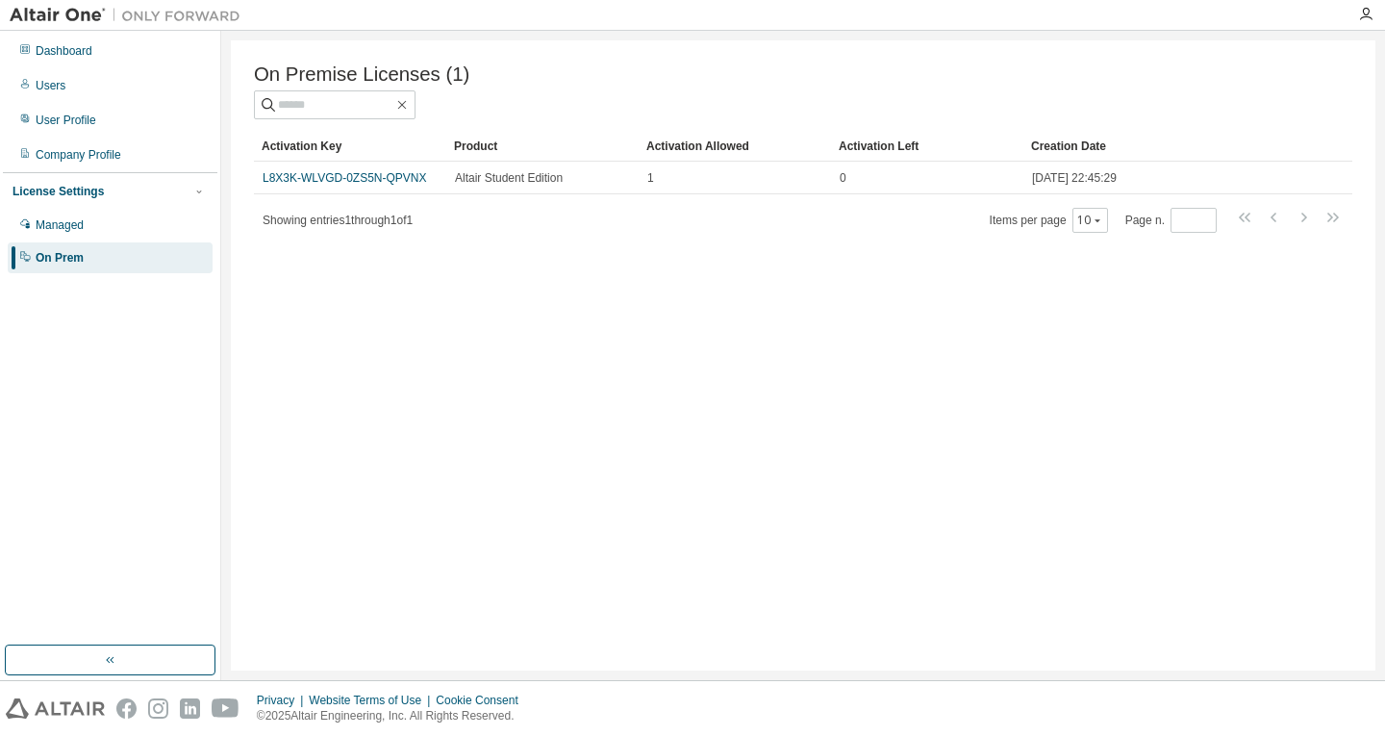
click at [523, 221] on div "Showing entries 1 through 1 of 1 Items per page 10 Page n. *" at bounding box center [803, 220] width 1098 height 28
